Goal: Book appointment/travel/reservation

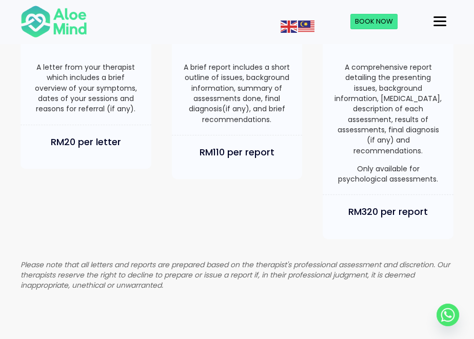
scroll to position [685, 0]
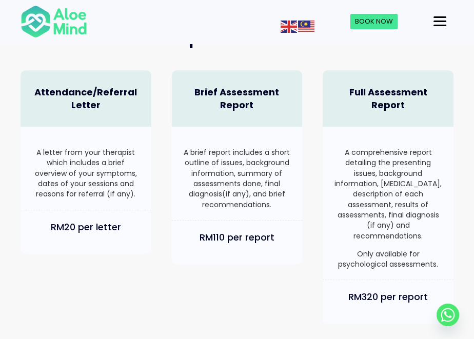
click at [186, 297] on div "Attendance/Referral Letter A letter from your therapist which includes a brief …" at bounding box center [237, 197] width 454 height 275
drag, startPoint x: 355, startPoint y: 240, endPoint x: 377, endPoint y: 253, distance: 26.2
click at [377, 253] on p "Only available for psychological assessments." at bounding box center [388, 259] width 110 height 21
click at [374, 255] on p "Only available for psychological assessments." at bounding box center [388, 259] width 110 height 21
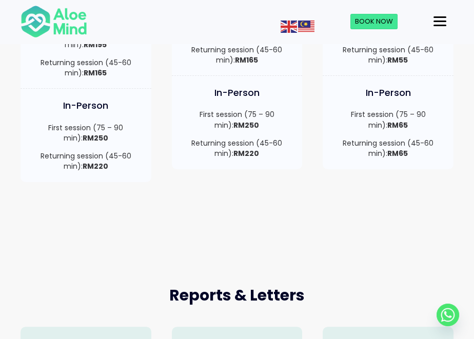
scroll to position [342, 0]
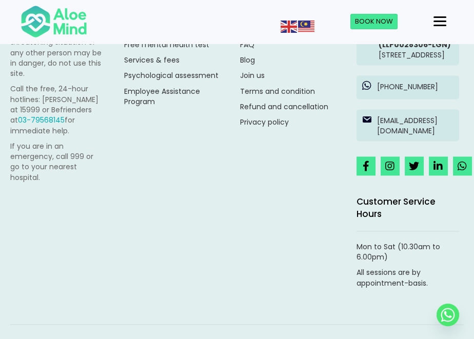
click at [447, 16] on button "Menu" at bounding box center [440, 21] width 21 height 17
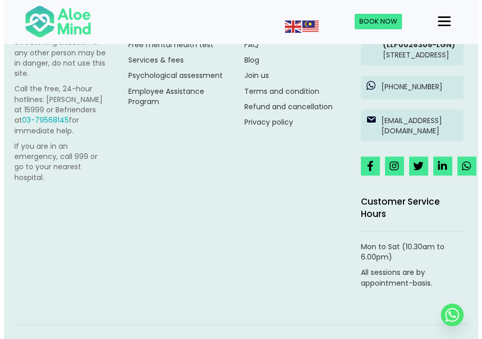
scroll to position [1859, 0]
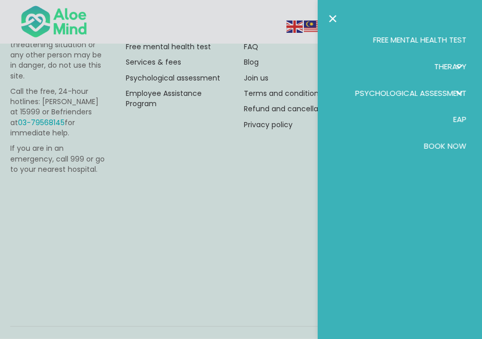
click at [445, 68] on span "Therapy" at bounding box center [450, 66] width 32 height 11
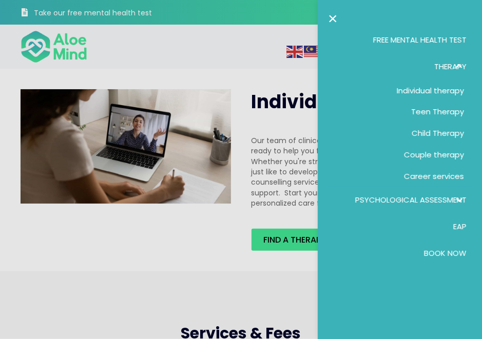
click at [188, 283] on div at bounding box center [241, 169] width 482 height 339
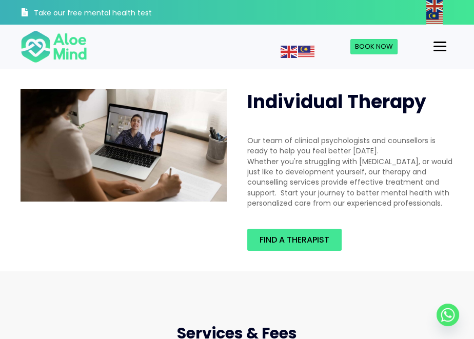
click at [280, 239] on div at bounding box center [237, 169] width 474 height 339
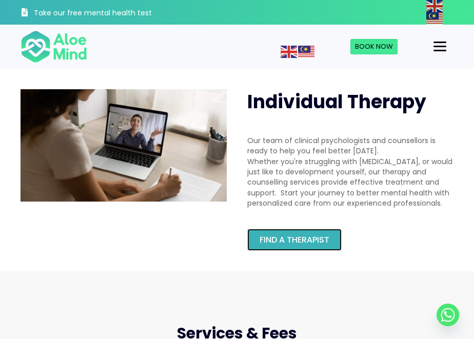
click at [309, 238] on span "Find a therapist" at bounding box center [295, 240] width 70 height 12
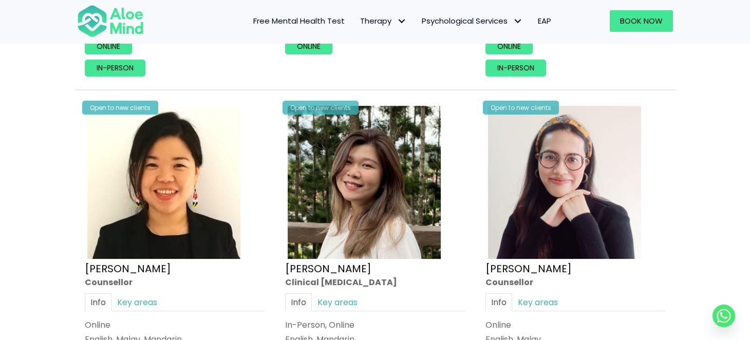
scroll to position [1712, 0]
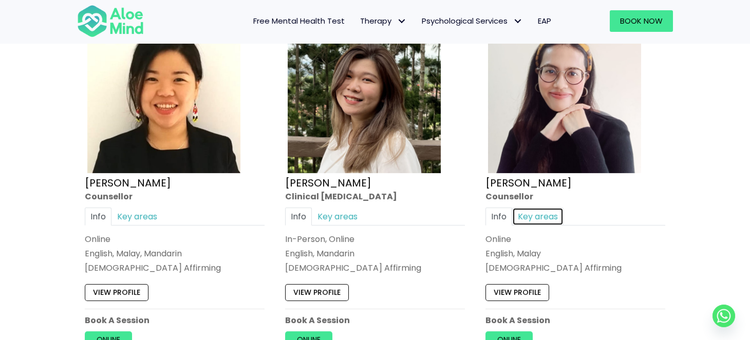
click at [474, 210] on link "Key areas" at bounding box center [537, 216] width 51 height 18
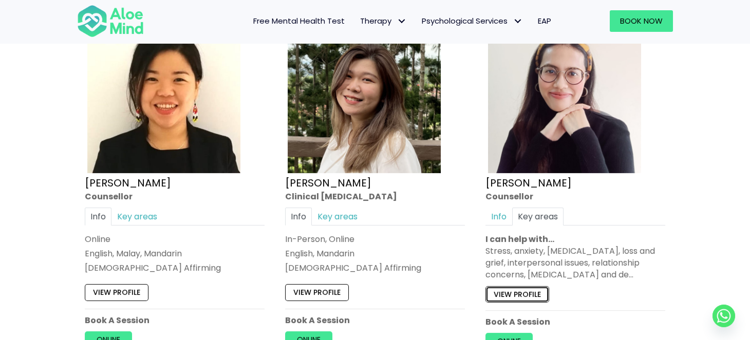
click at [474, 288] on link "View profile" at bounding box center [517, 294] width 64 height 16
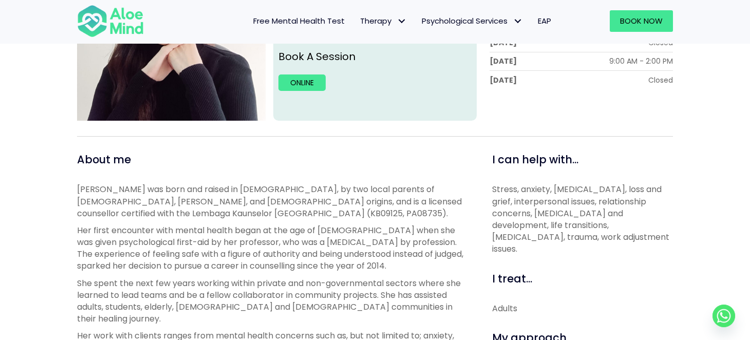
scroll to position [171, 0]
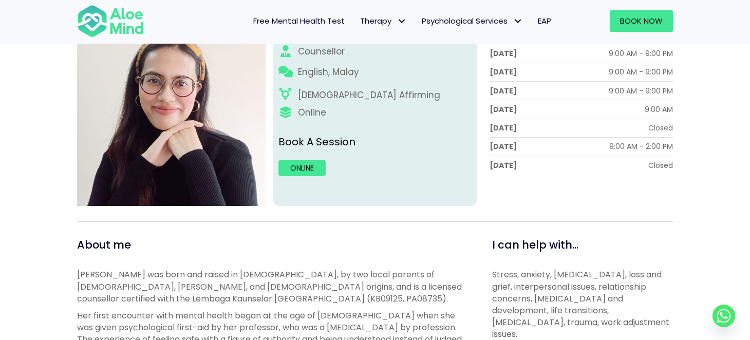
drag, startPoint x: 250, startPoint y: 269, endPoint x: 354, endPoint y: 276, distance: 104.5
click at [339, 276] on p "Natasha was born and raised in Malaysia, by two local parents of Chinese, Baba …" at bounding box center [273, 287] width 392 height 36
drag, startPoint x: 372, startPoint y: 276, endPoint x: 269, endPoint y: 277, distance: 103.2
click at [269, 277] on p "Natasha was born and raised in Malaysia, by two local parents of Chinese, Baba …" at bounding box center [273, 287] width 392 height 36
click at [240, 295] on p "Natasha was born and raised in Malaysia, by two local parents of Chinese, Baba …" at bounding box center [273, 287] width 392 height 36
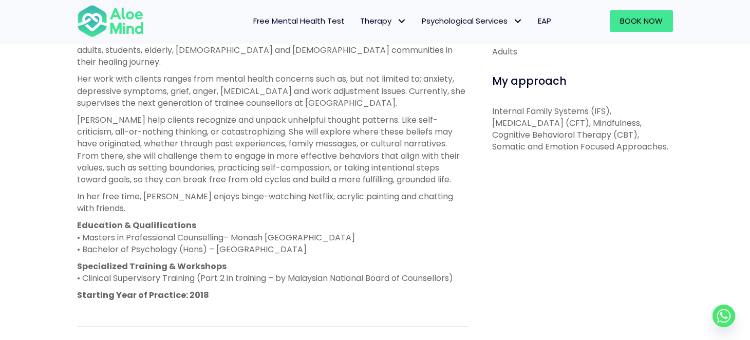
scroll to position [428, 0]
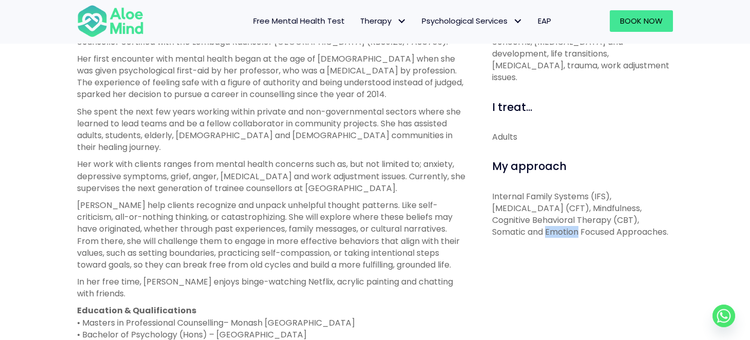
drag, startPoint x: 490, startPoint y: 221, endPoint x: 525, endPoint y: 218, distance: 35.6
click at [525, 218] on div "I can help with... Stress, anxiety, depression, loss and grief, interpersonal i…" at bounding box center [579, 247] width 204 height 535
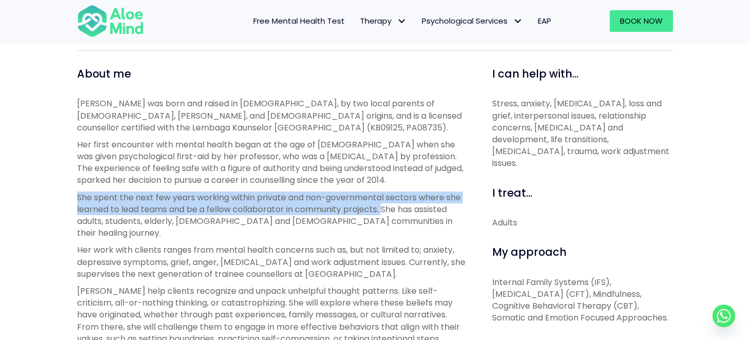
drag, startPoint x: 77, startPoint y: 196, endPoint x: 385, endPoint y: 204, distance: 308.8
click at [385, 204] on p "She spent the next few years working within private and non-governmental sector…" at bounding box center [273, 216] width 392 height 48
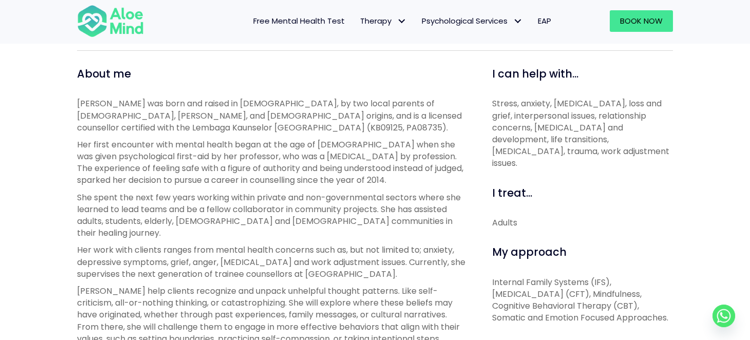
click at [398, 253] on p "Her work with clients ranges from mental health concerns such as, but not limit…" at bounding box center [273, 262] width 392 height 36
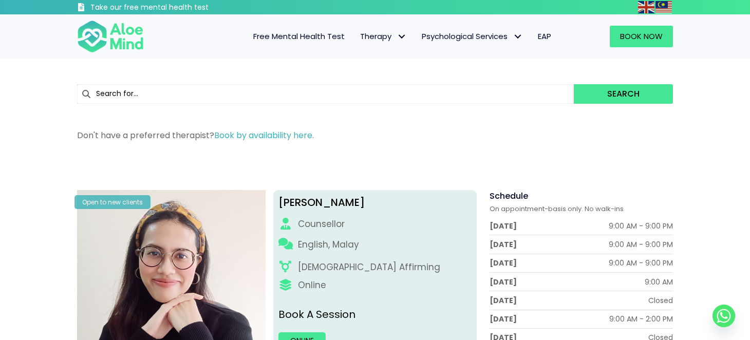
scroll to position [85, 0]
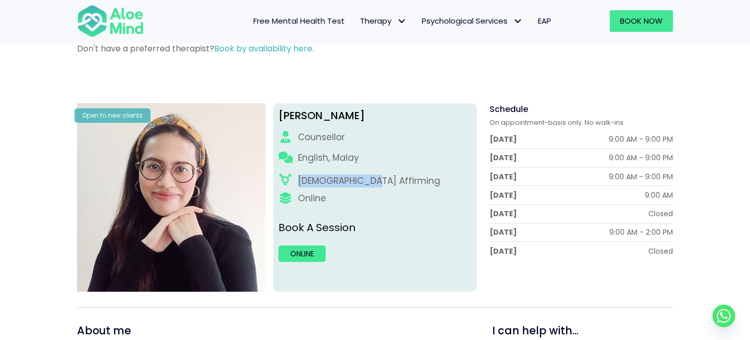
drag, startPoint x: 298, startPoint y: 177, endPoint x: 419, endPoint y: 96, distance: 145.4
click at [367, 182] on div "[DEMOGRAPHIC_DATA] Affirming" at bounding box center [369, 181] width 142 height 13
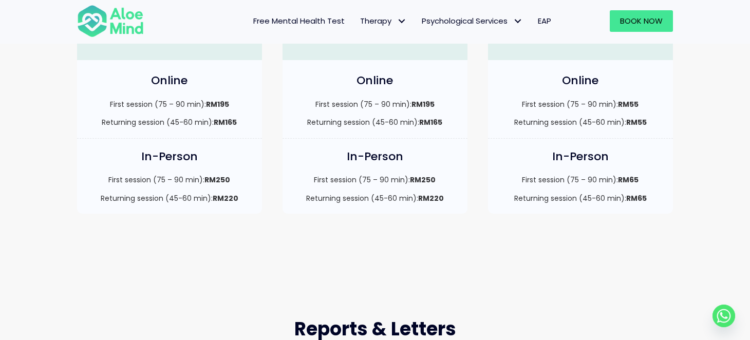
scroll to position [269, 0]
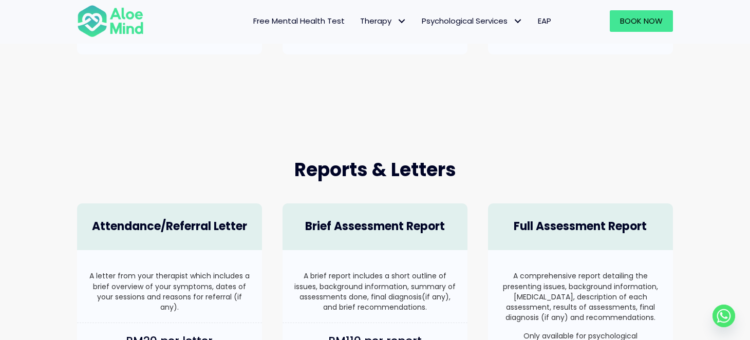
scroll to position [428, 0]
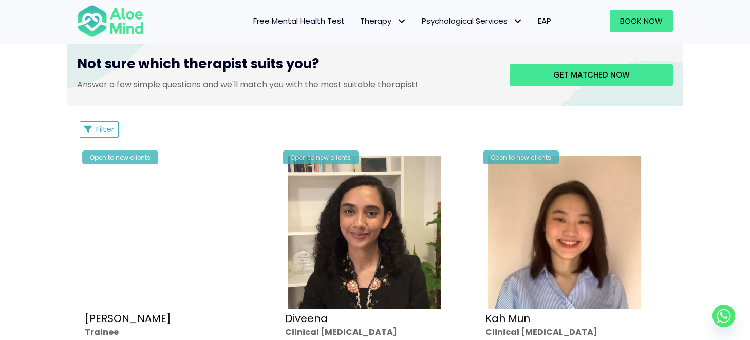
scroll to position [513, 0]
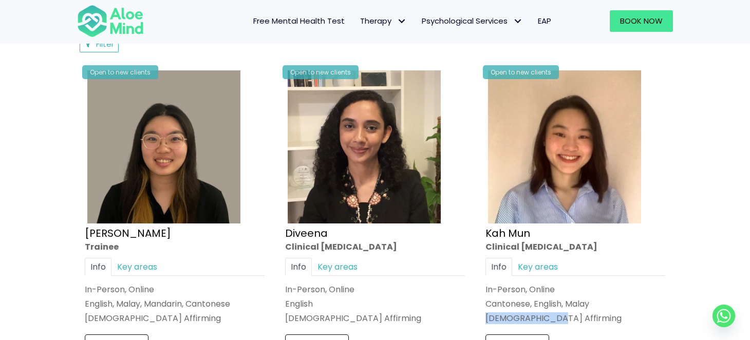
drag, startPoint x: 485, startPoint y: 314, endPoint x: 555, endPoint y: 311, distance: 69.9
click at [555, 312] on div "[DEMOGRAPHIC_DATA] Affirming" at bounding box center [575, 318] width 180 height 12
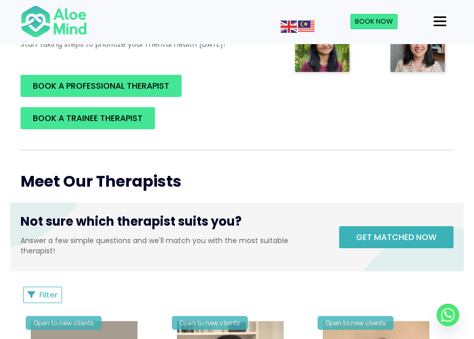
scroll to position [342, 0]
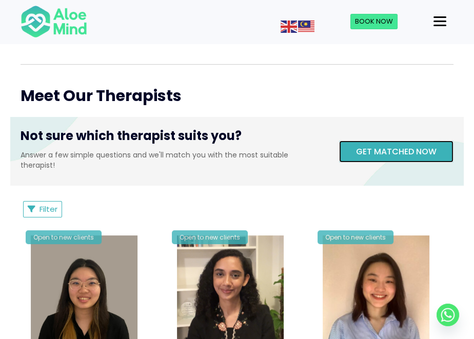
click at [396, 153] on link "Get matched now" at bounding box center [396, 152] width 115 height 22
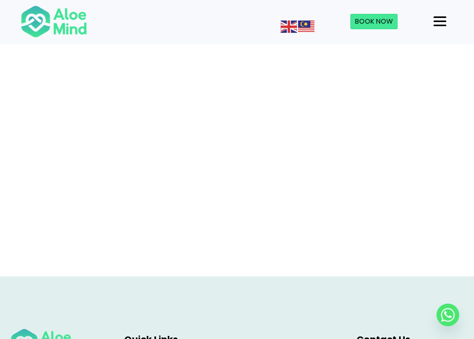
scroll to position [116, 0]
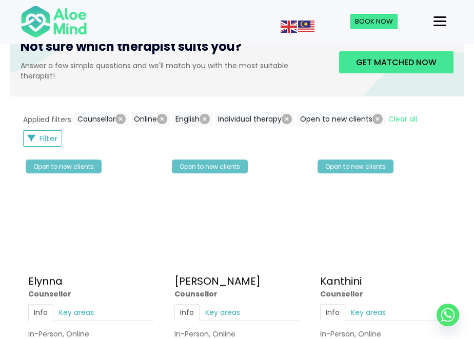
scroll to position [425, 0]
